Goal: Information Seeking & Learning: Understand process/instructions

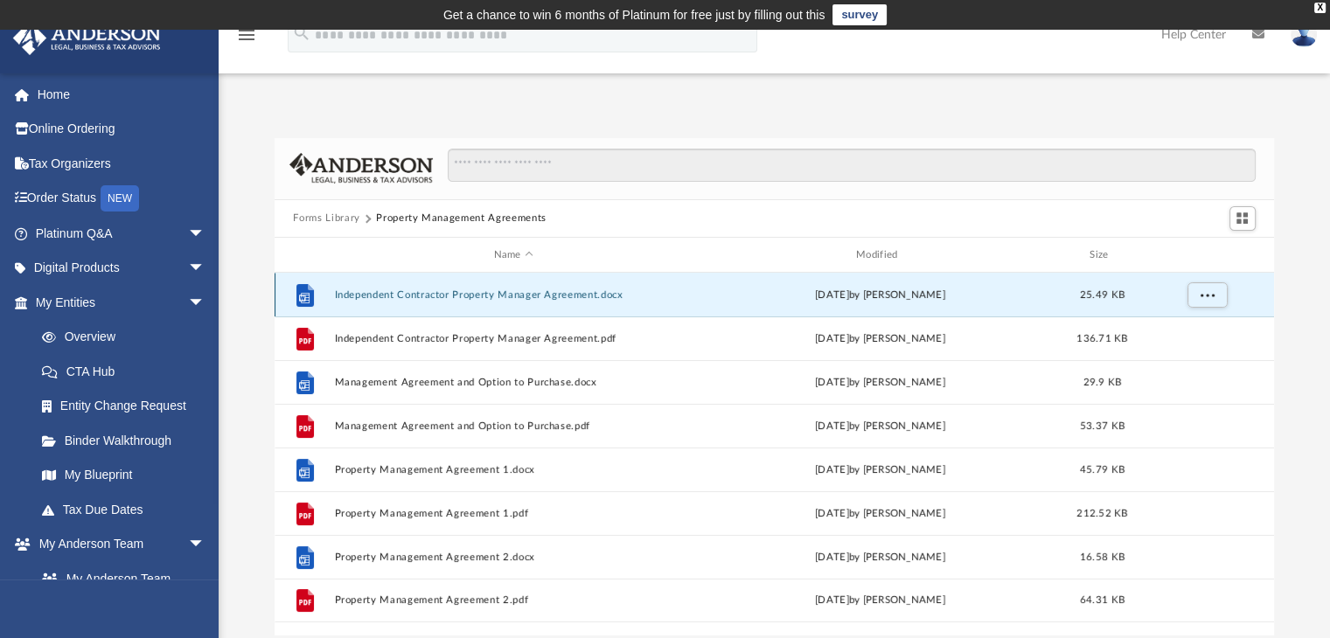
scroll to position [384, 986]
click at [188, 234] on span "arrow_drop_down" at bounding box center [205, 234] width 35 height 36
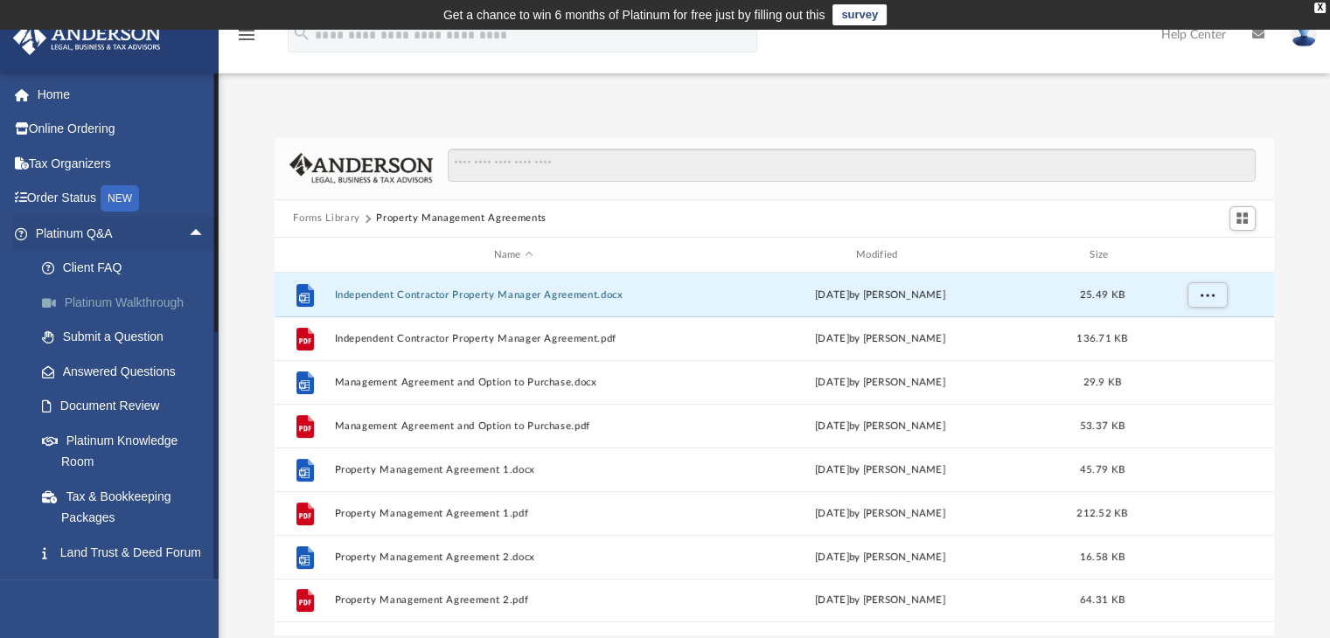
click at [87, 296] on link "Platinum Walkthrough" at bounding box center [127, 302] width 207 height 35
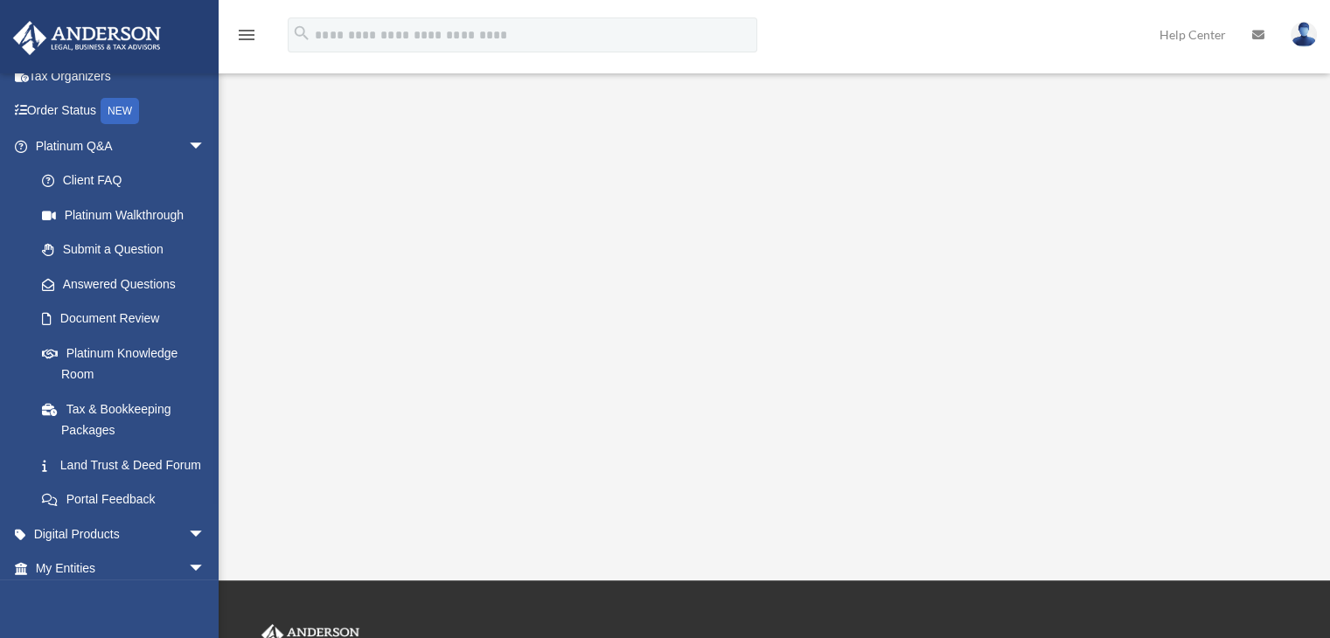
scroll to position [175, 0]
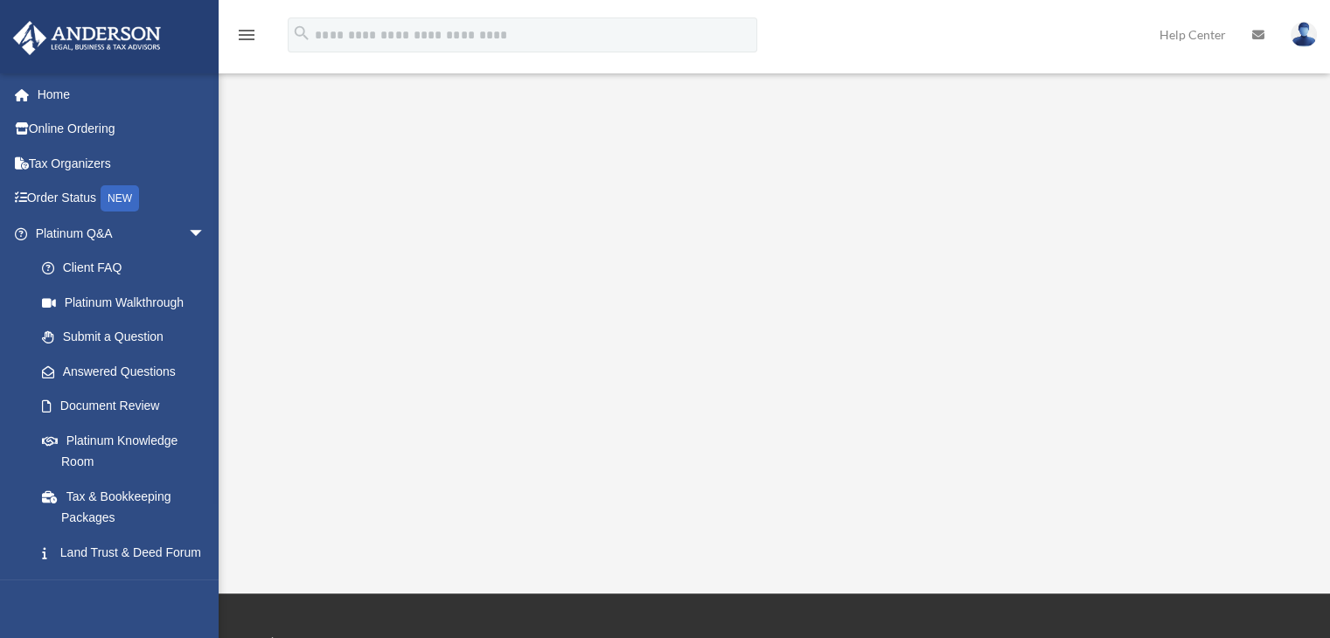
scroll to position [205, 0]
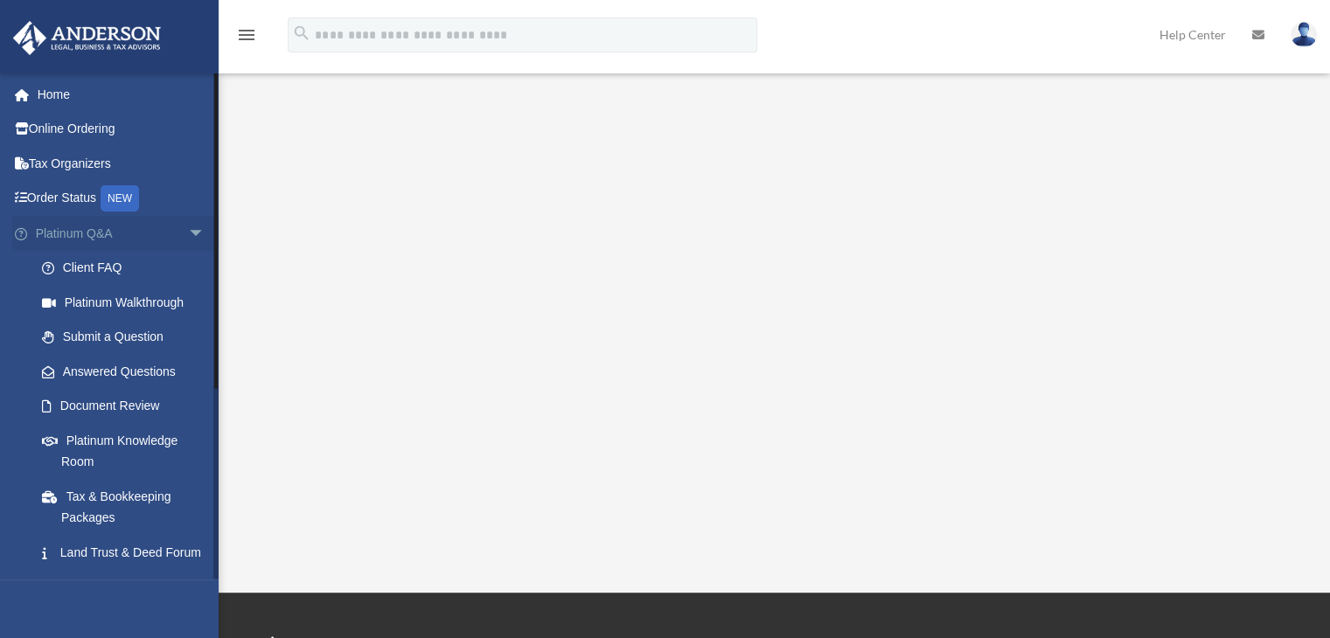
click at [189, 228] on span "arrow_drop_down" at bounding box center [205, 234] width 35 height 36
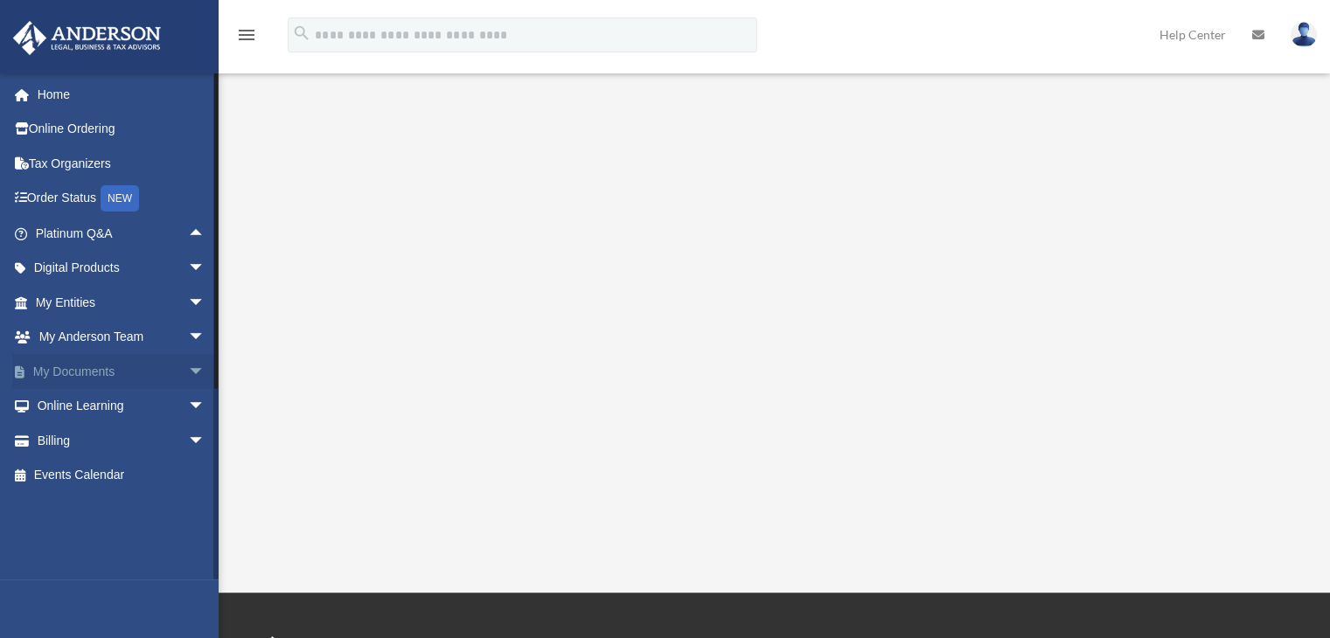
click at [188, 372] on span "arrow_drop_down" at bounding box center [205, 372] width 35 height 36
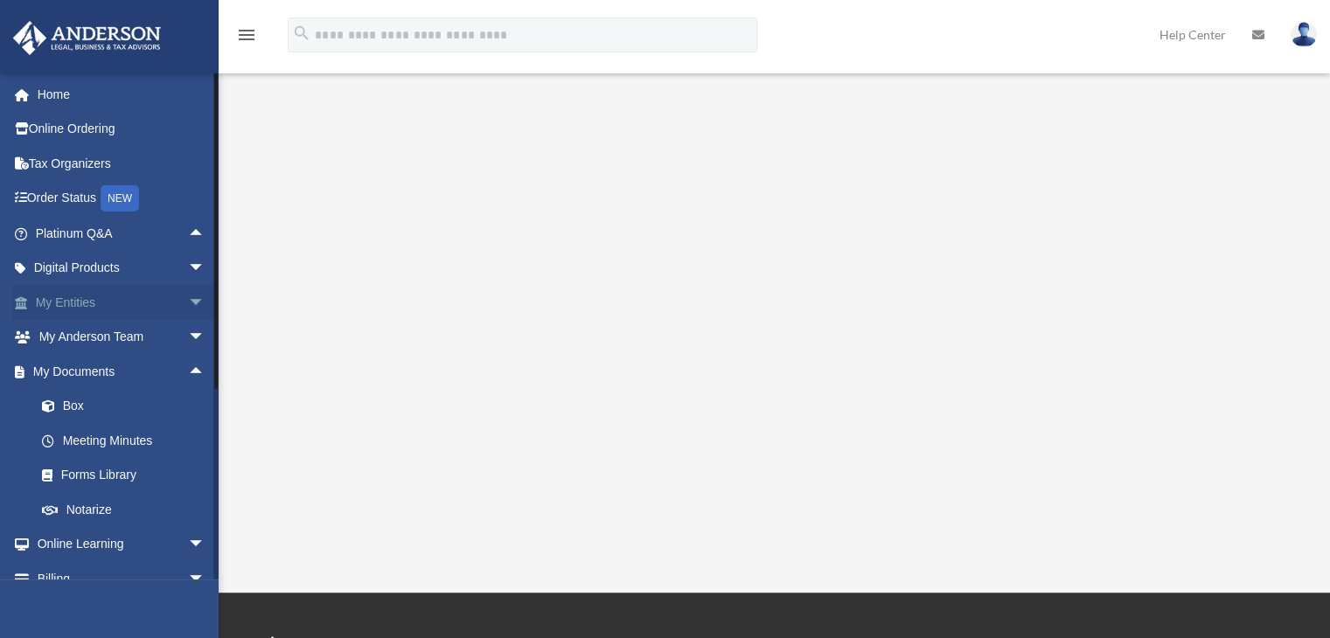
click at [188, 297] on span "arrow_drop_down" at bounding box center [205, 303] width 35 height 36
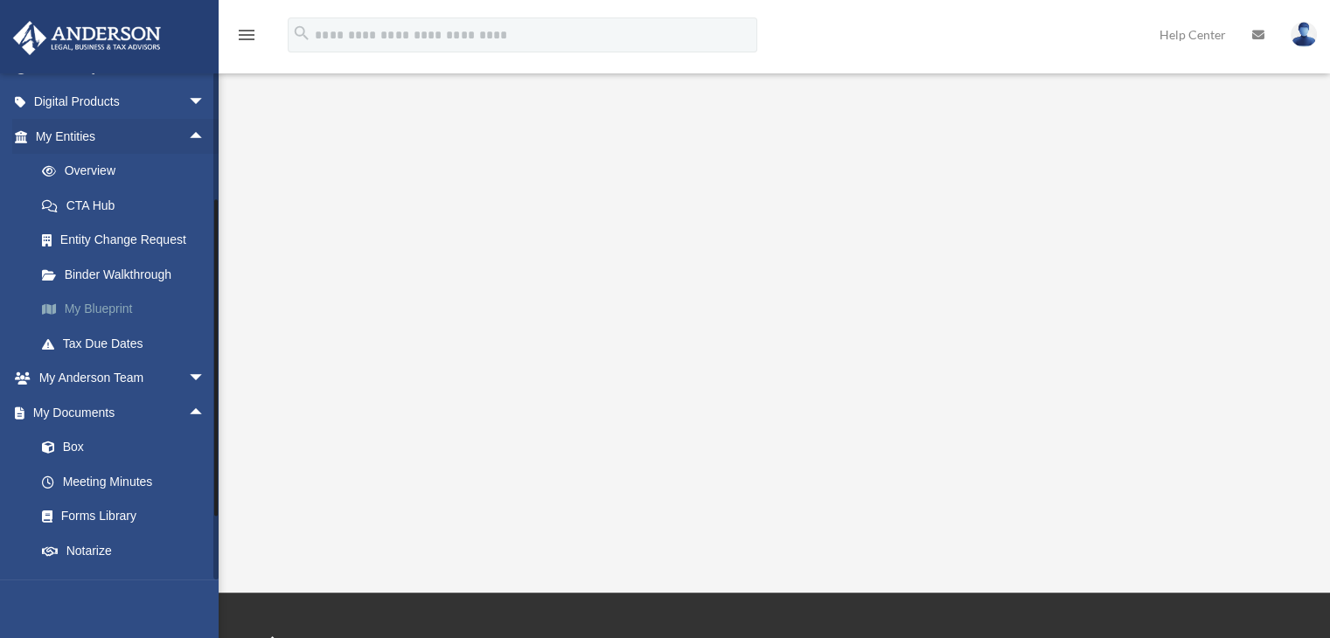
scroll to position [175, 0]
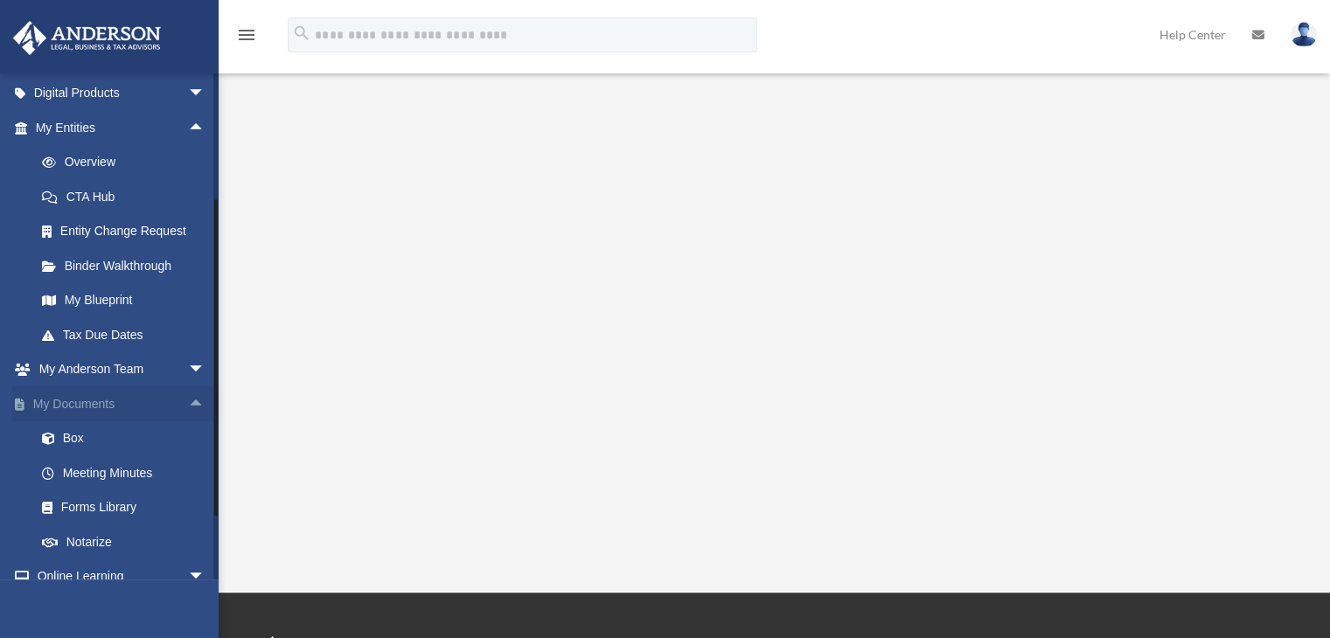
click at [188, 403] on span "arrow_drop_up" at bounding box center [205, 404] width 35 height 36
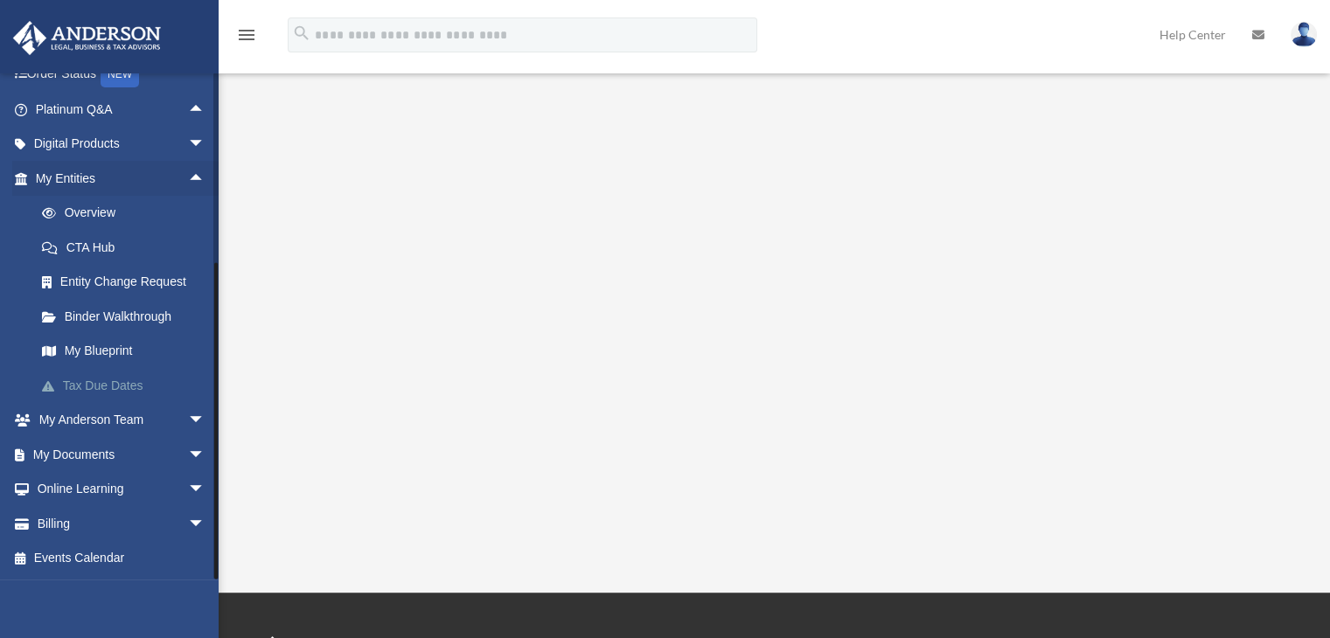
scroll to position [123, 0]
click at [118, 315] on link "Binder Walkthrough" at bounding box center [127, 317] width 207 height 35
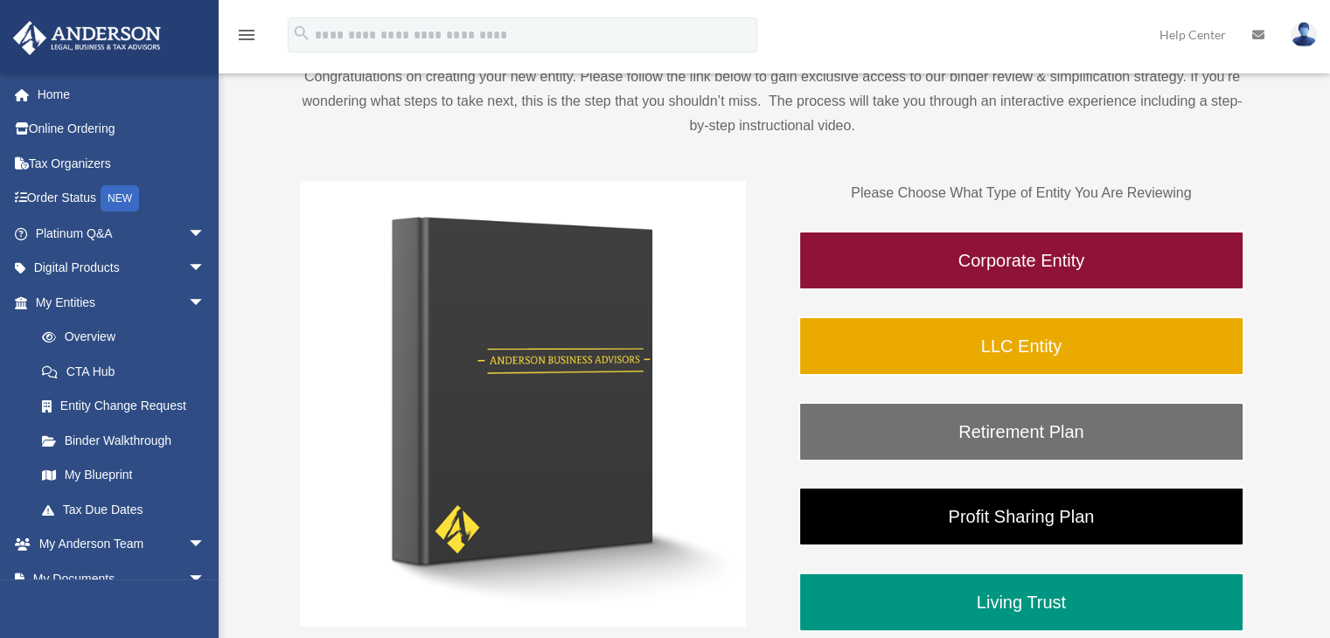
scroll to position [204, 0]
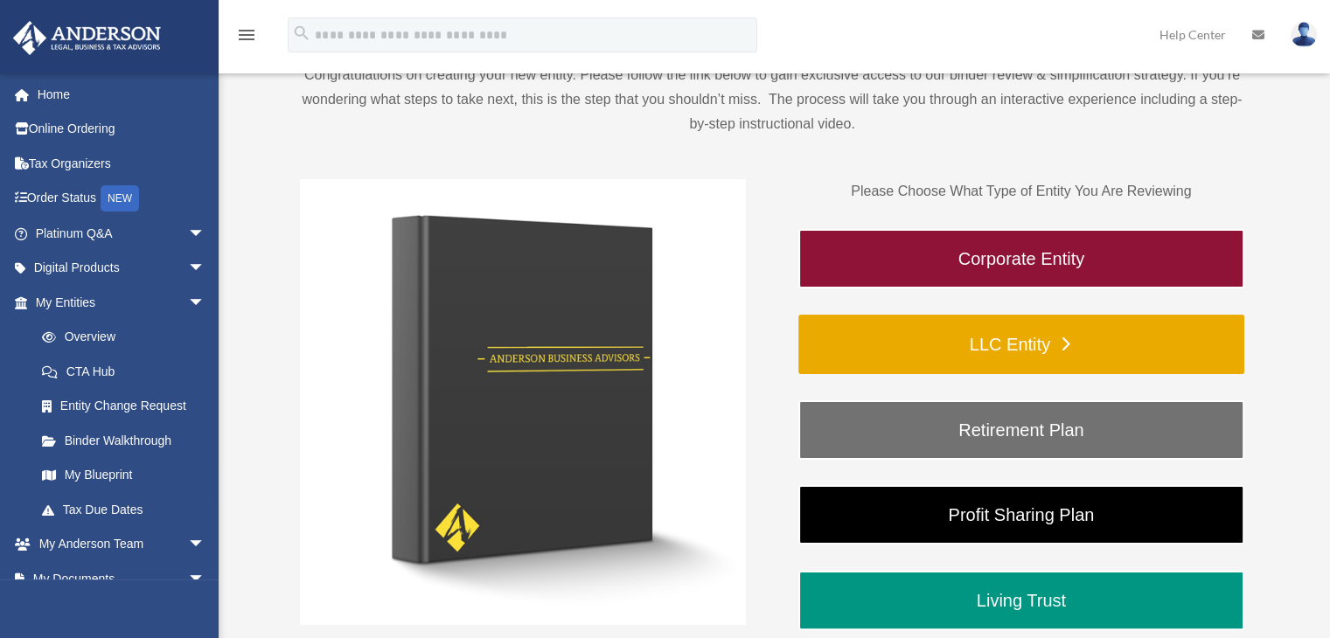
click at [1067, 338] on link "LLC Entity" at bounding box center [1021, 344] width 446 height 59
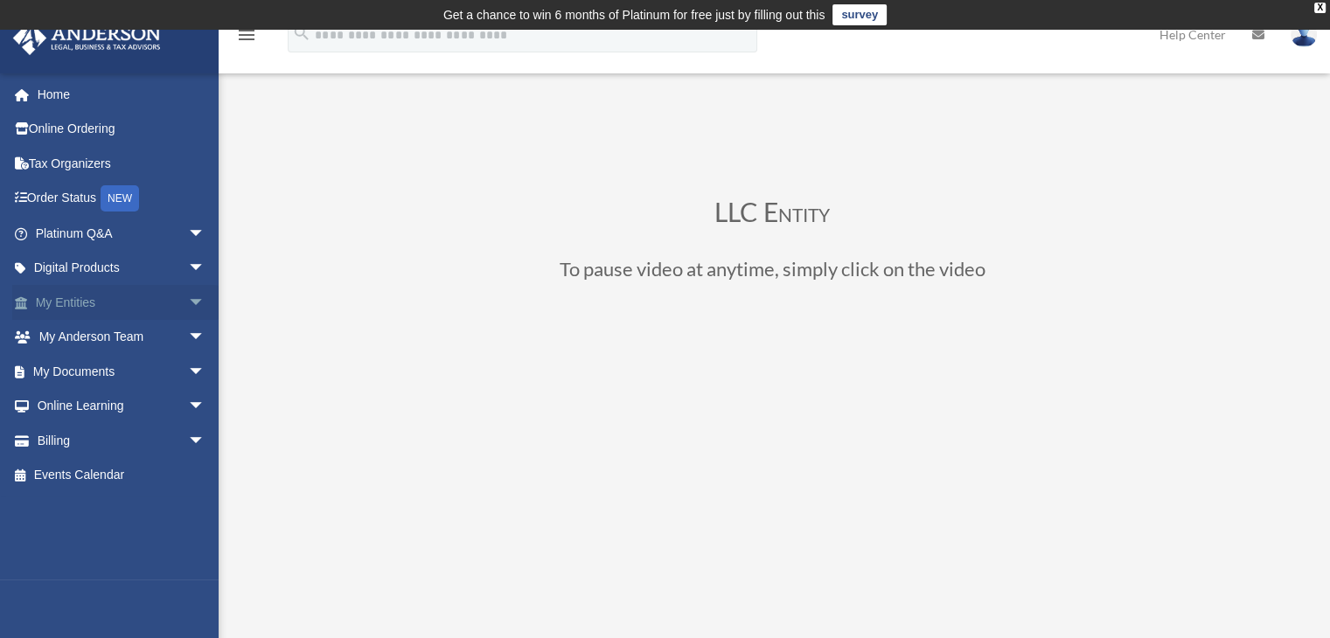
click at [188, 303] on span "arrow_drop_down" at bounding box center [205, 303] width 35 height 36
